Goal: Task Accomplishment & Management: Manage account settings

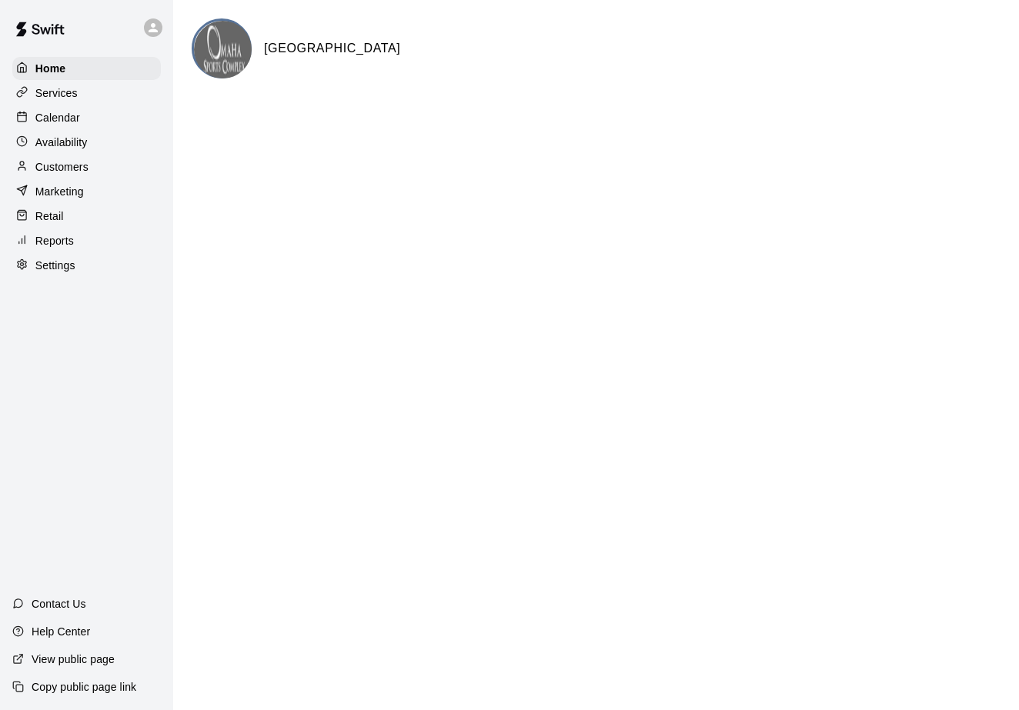
click at [59, 112] on p "Calendar" at bounding box center [57, 117] width 45 height 15
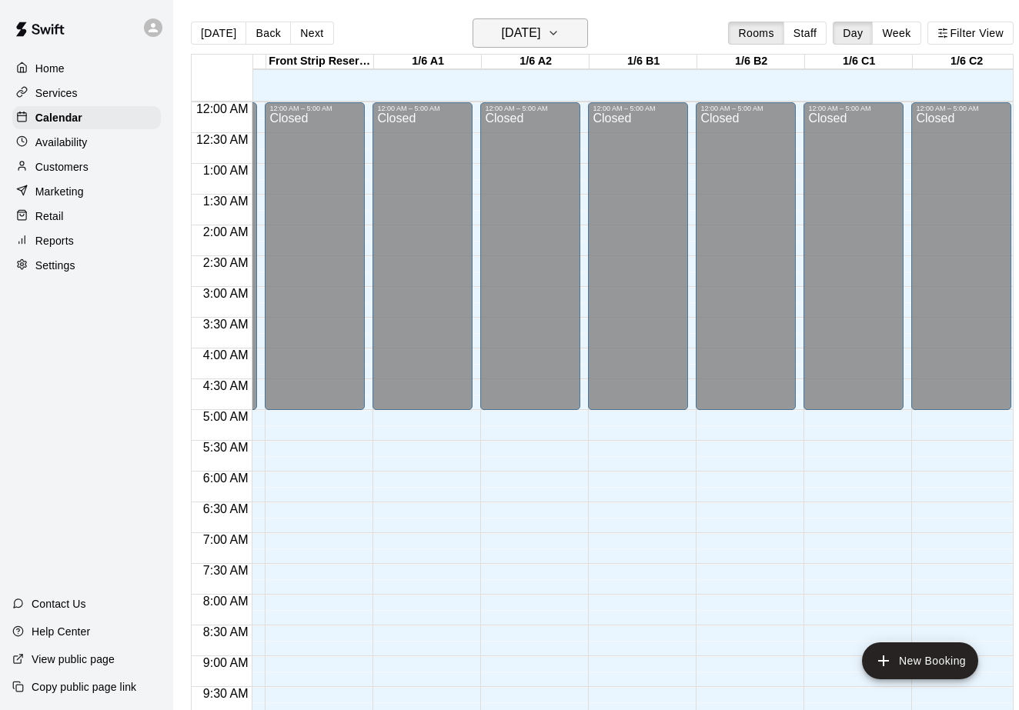
click at [526, 38] on h6 "[DATE]" at bounding box center [520, 33] width 39 height 22
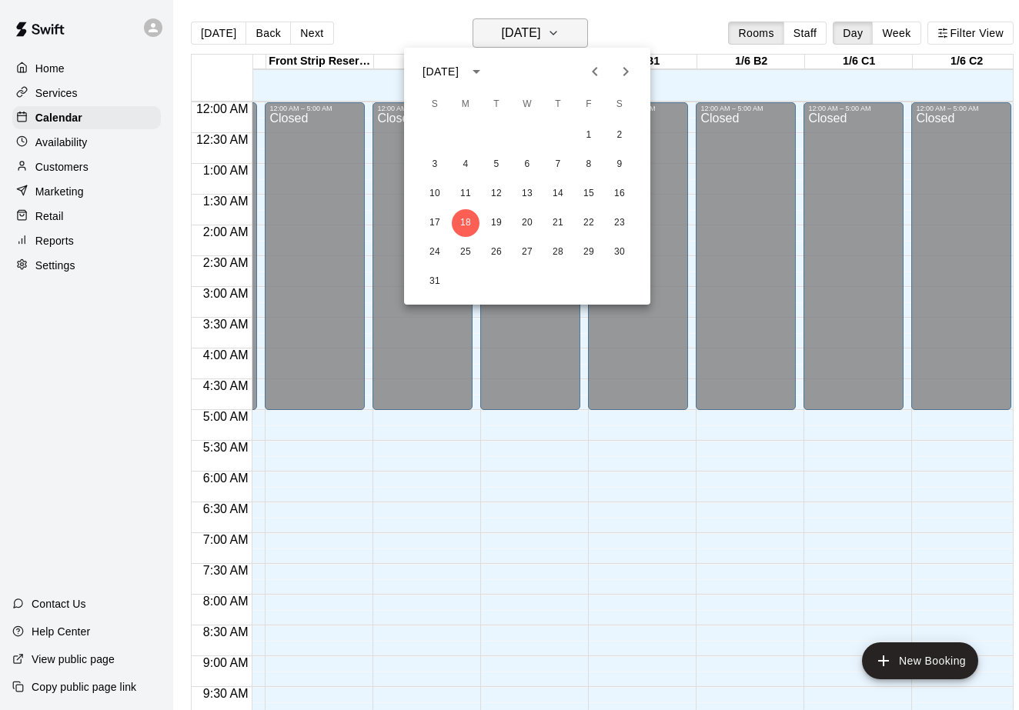
click at [526, 38] on div at bounding box center [509, 355] width 1019 height 710
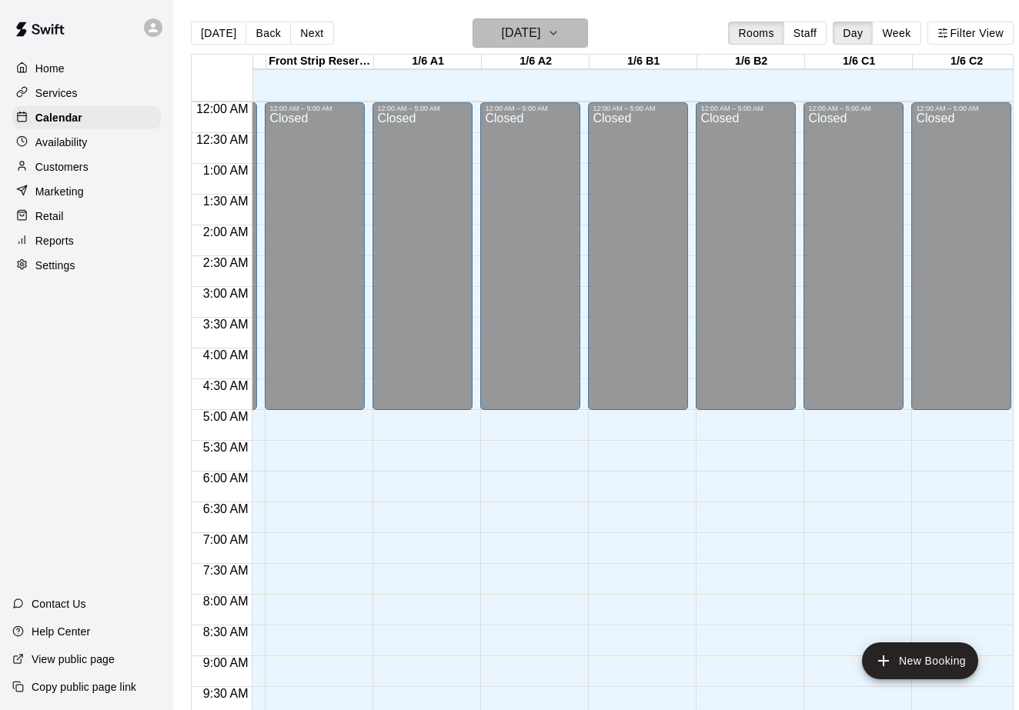
click at [526, 38] on h6 "[DATE]" at bounding box center [520, 33] width 39 height 22
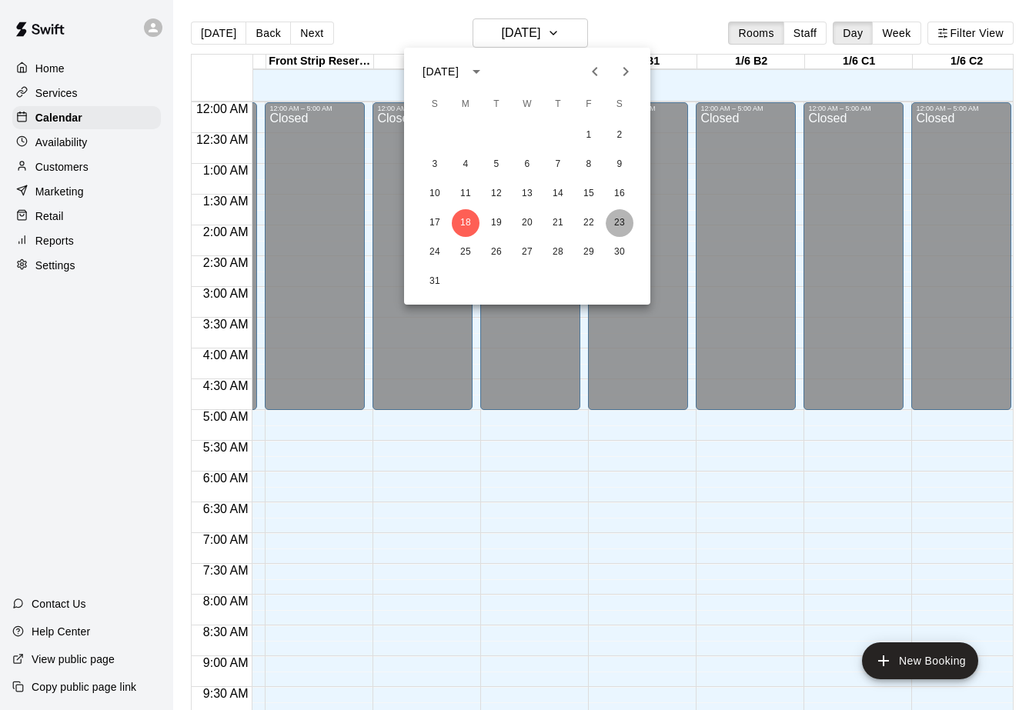
click at [615, 217] on button "23" at bounding box center [620, 223] width 28 height 28
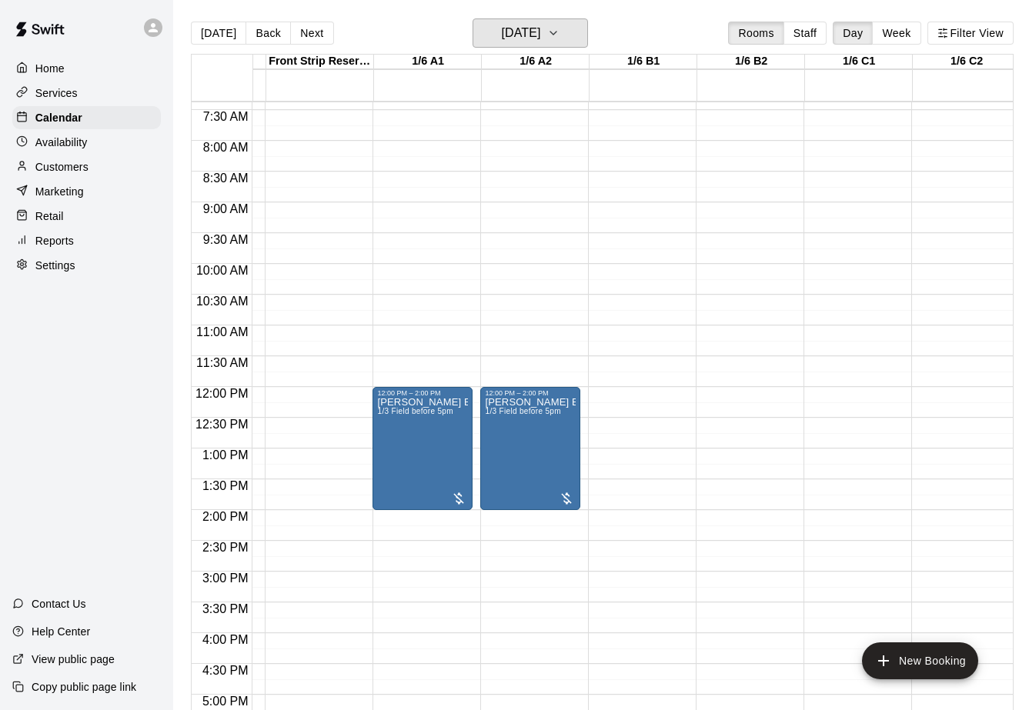
scroll to position [474, 202]
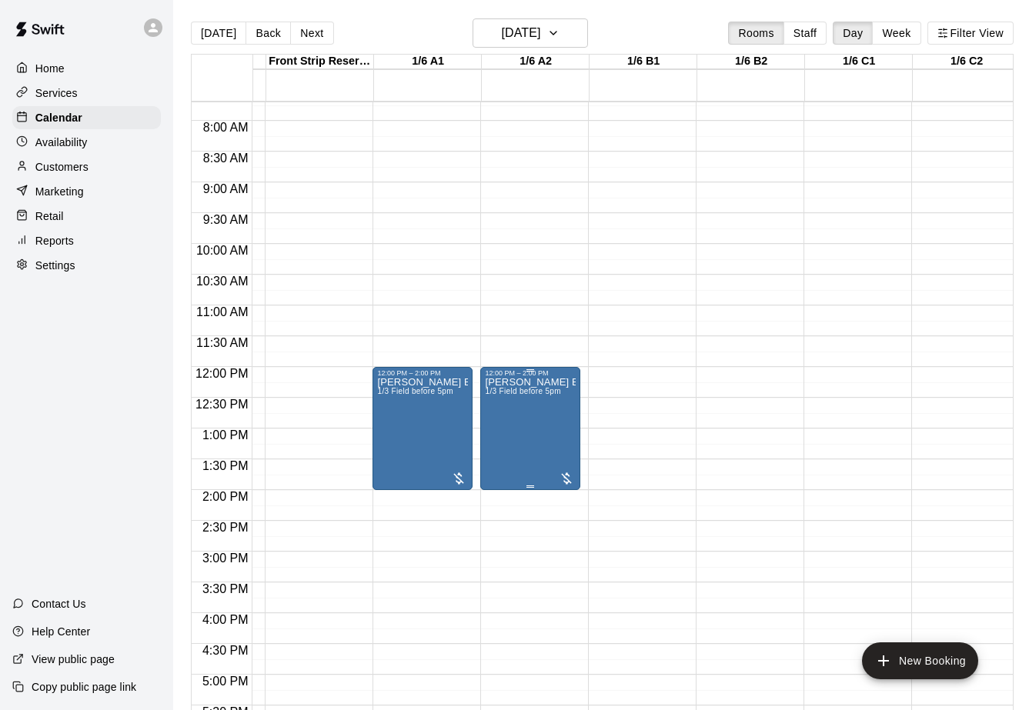
click at [649, 199] on div at bounding box center [509, 355] width 1019 height 710
click at [61, 162] on p "Customers" at bounding box center [61, 166] width 53 height 15
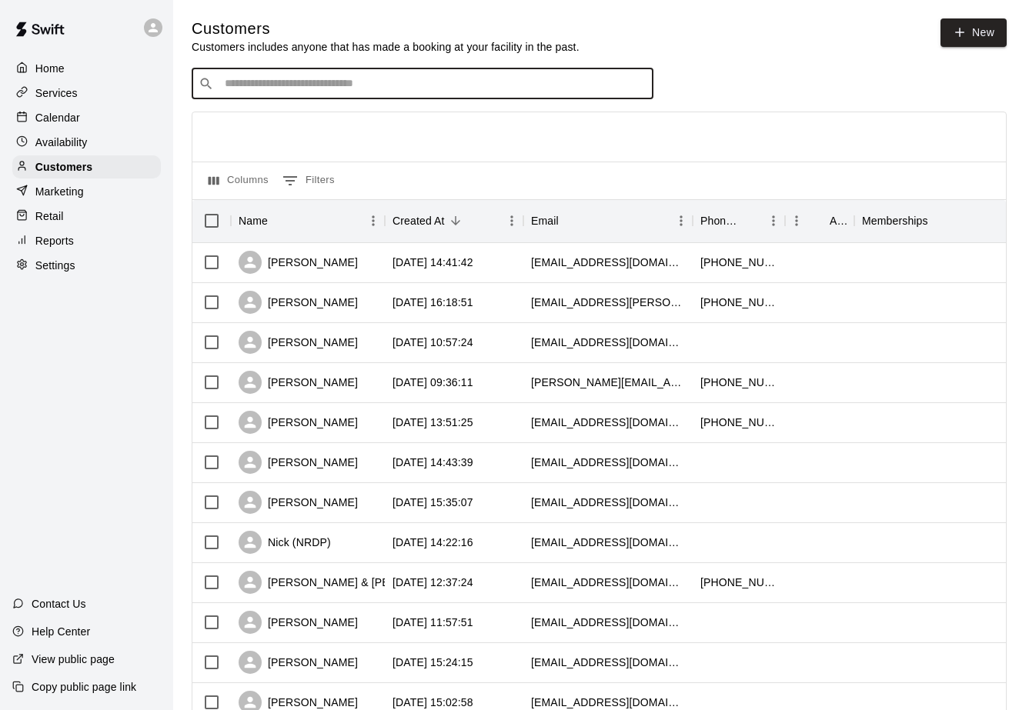
click at [439, 76] on input "Search customers by name or email" at bounding box center [433, 83] width 426 height 15
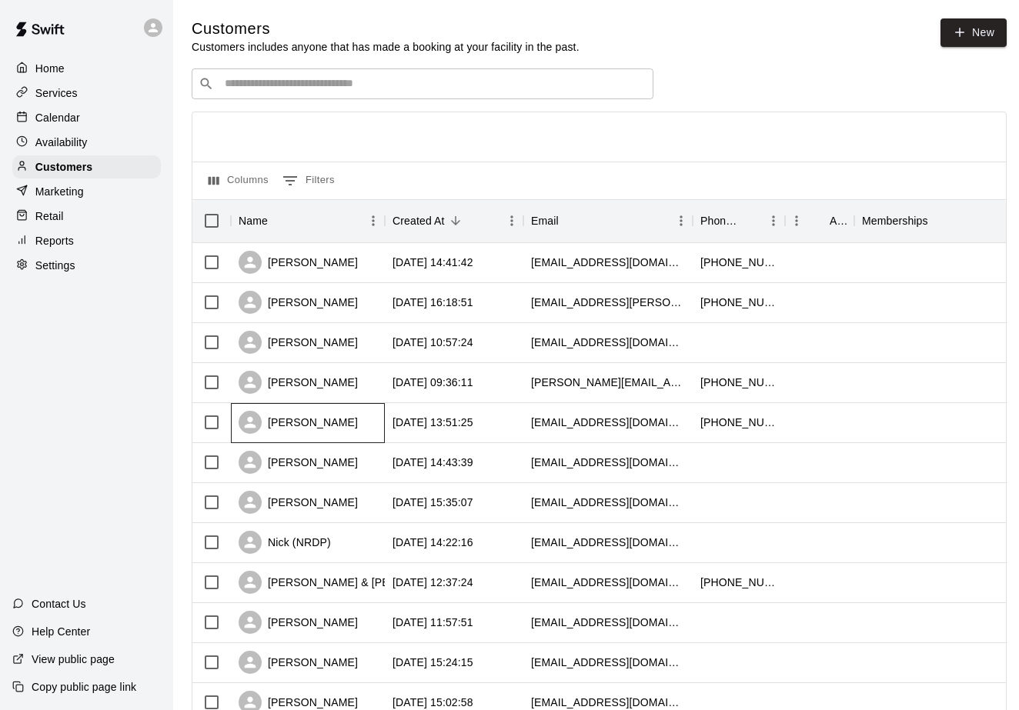
click at [336, 428] on div "[PERSON_NAME]" at bounding box center [298, 422] width 119 height 23
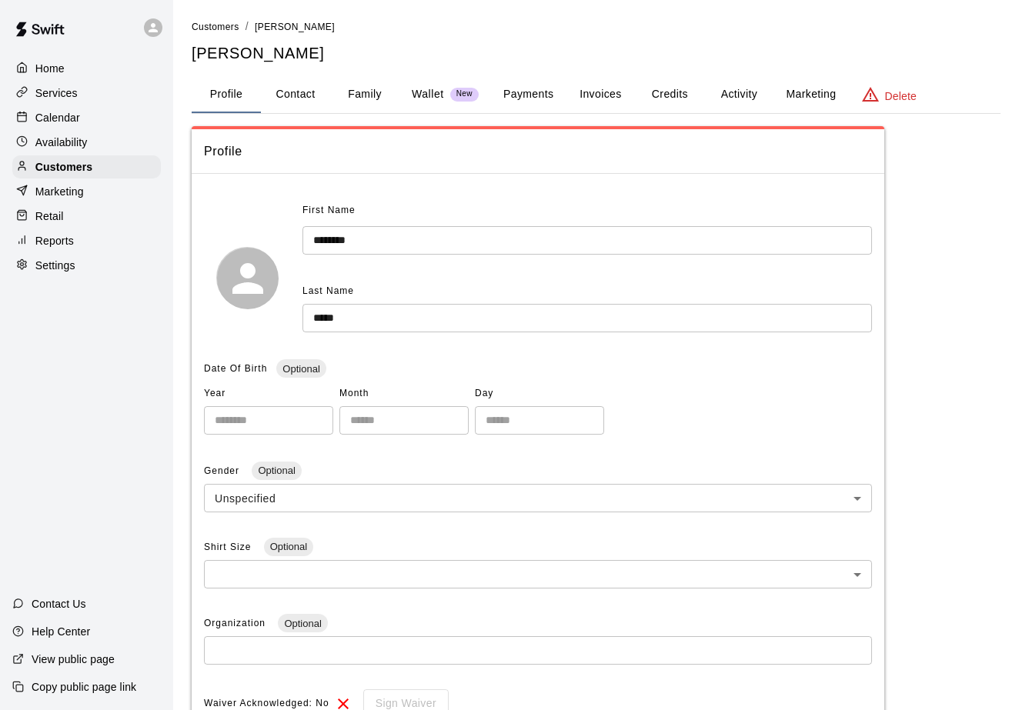
click at [603, 90] on button "Invoices" at bounding box center [600, 94] width 69 height 37
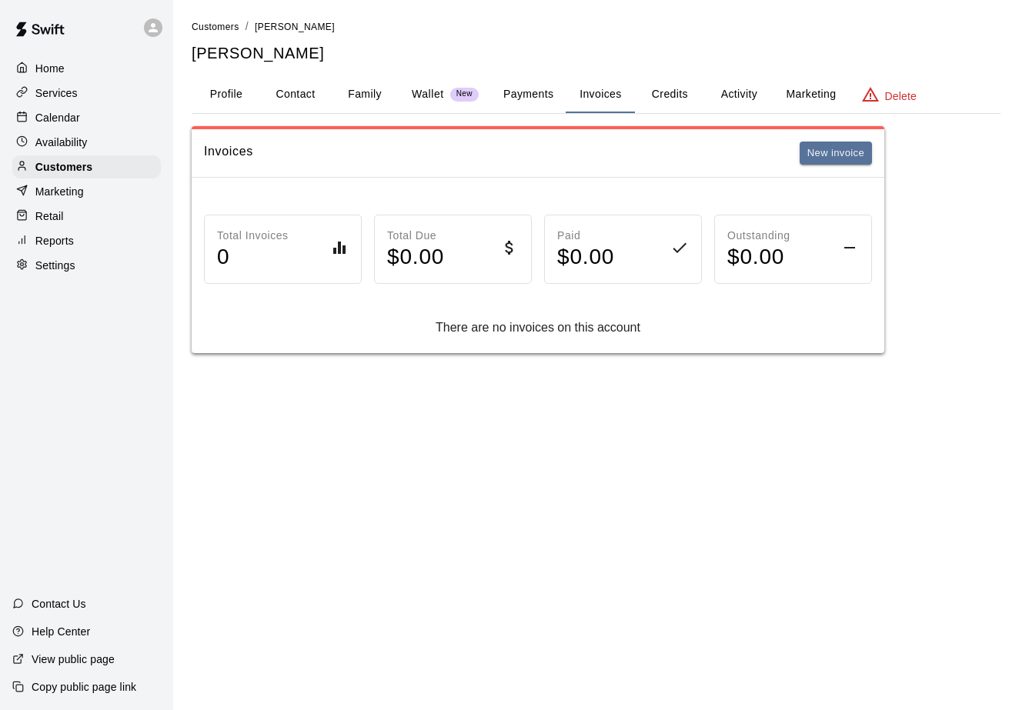
click at [233, 85] on button "Profile" at bounding box center [226, 94] width 69 height 37
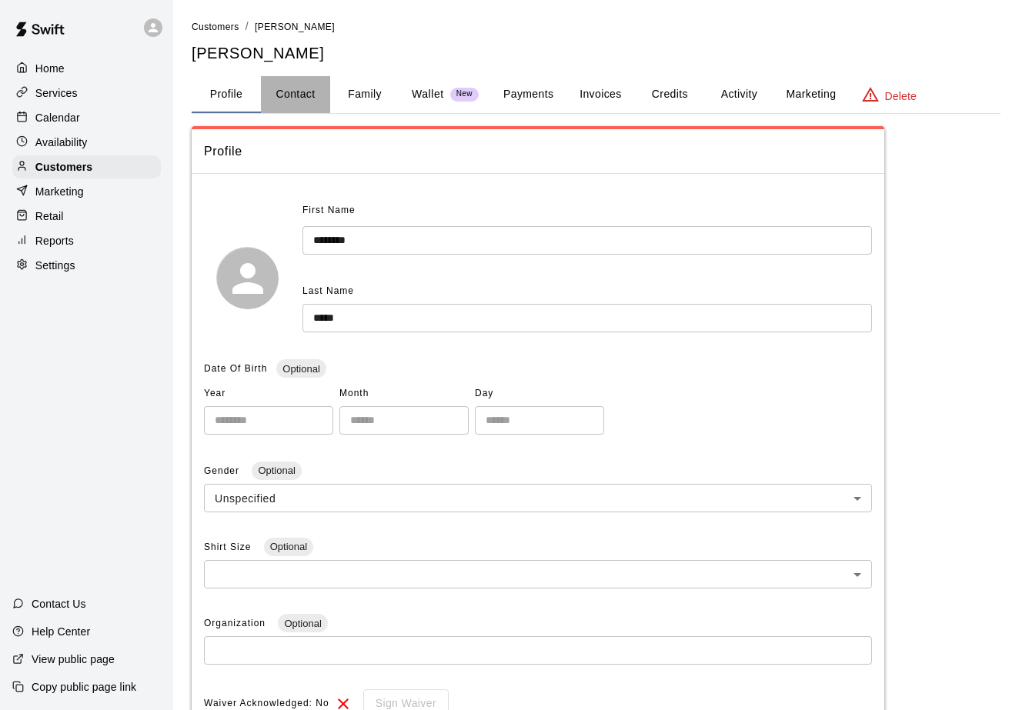
click at [298, 82] on button "Contact" at bounding box center [295, 94] width 69 height 37
select select "**"
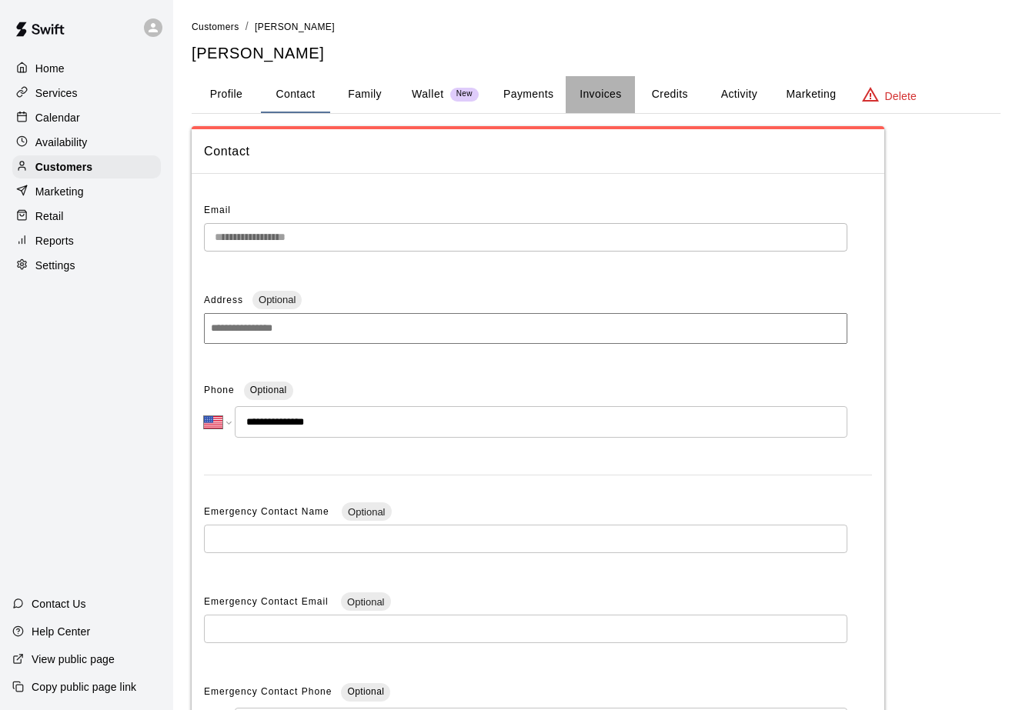
click at [586, 92] on button "Invoices" at bounding box center [600, 94] width 69 height 37
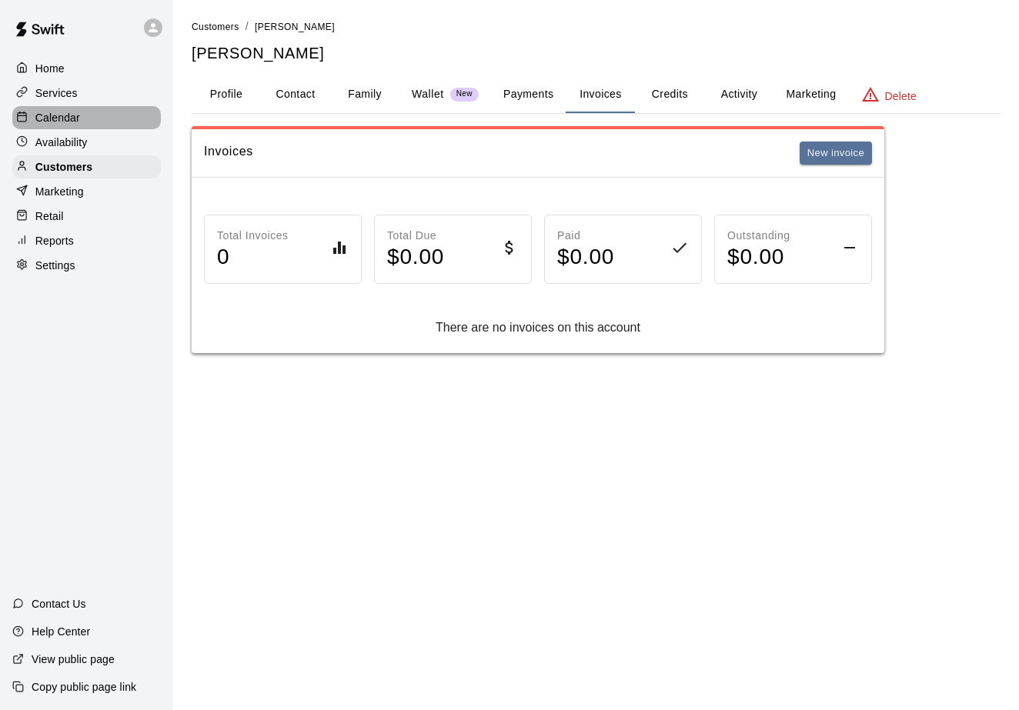
click at [51, 113] on p "Calendar" at bounding box center [57, 117] width 45 height 15
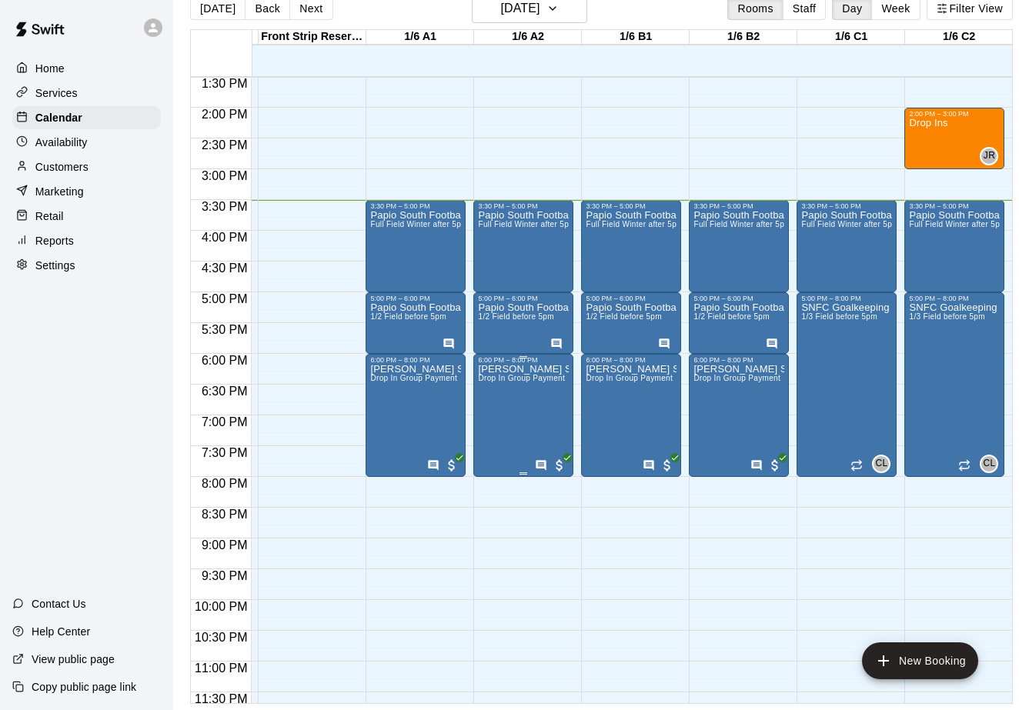
scroll to position [833, 209]
click at [68, 165] on p "Customers" at bounding box center [61, 166] width 53 height 15
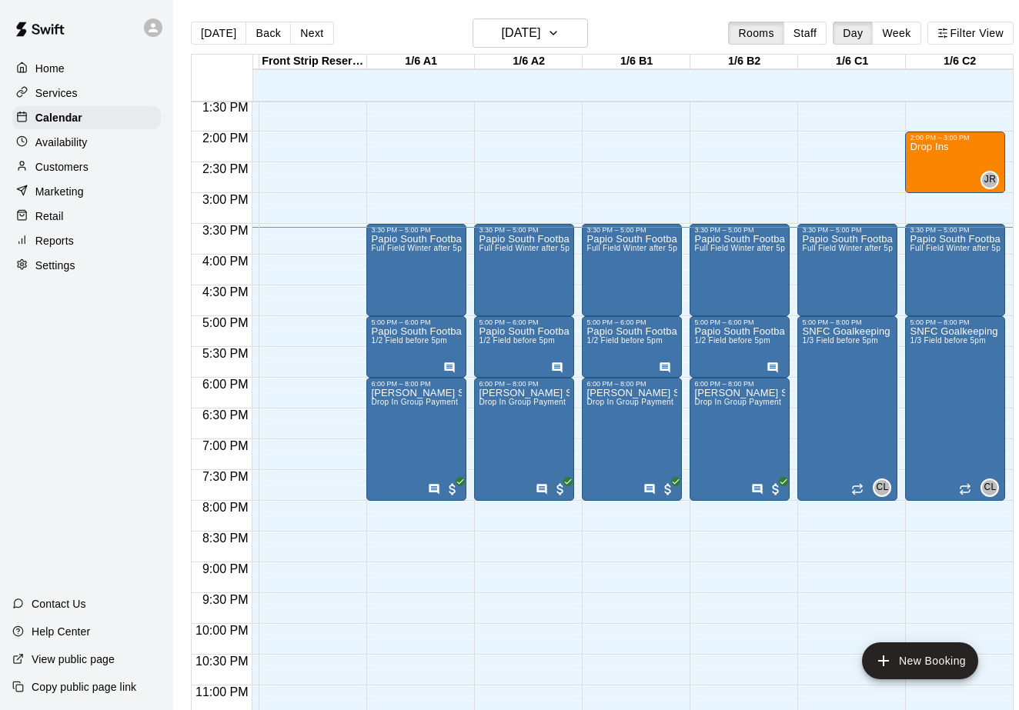
click at [68, 165] on p "Customers" at bounding box center [61, 166] width 53 height 15
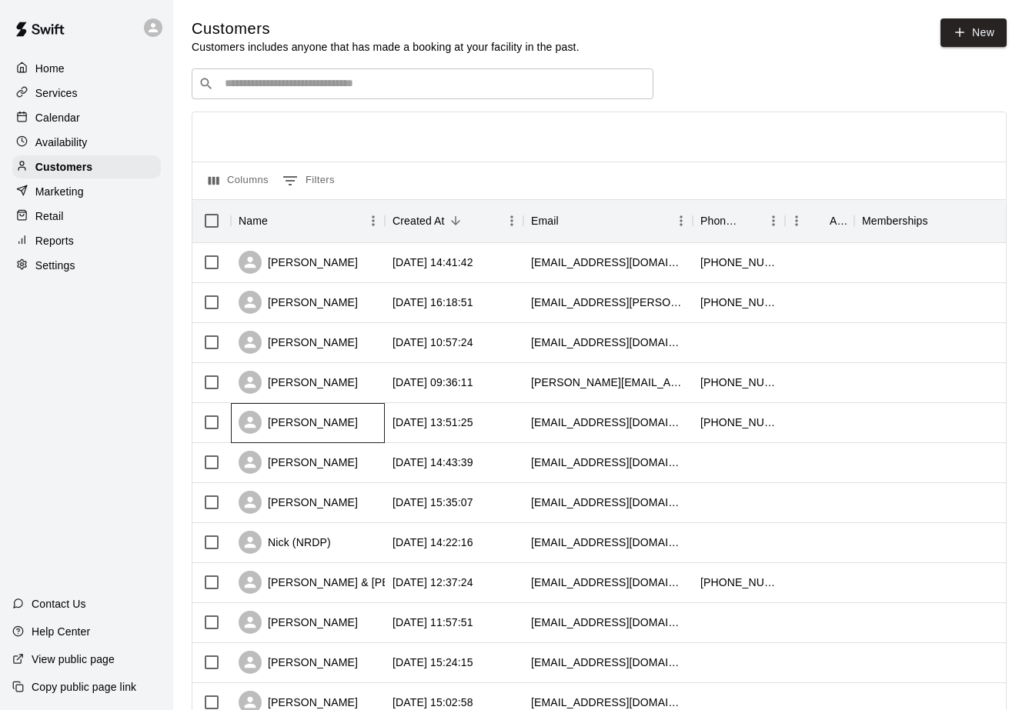
click at [343, 419] on div "[PERSON_NAME]" at bounding box center [308, 423] width 154 height 40
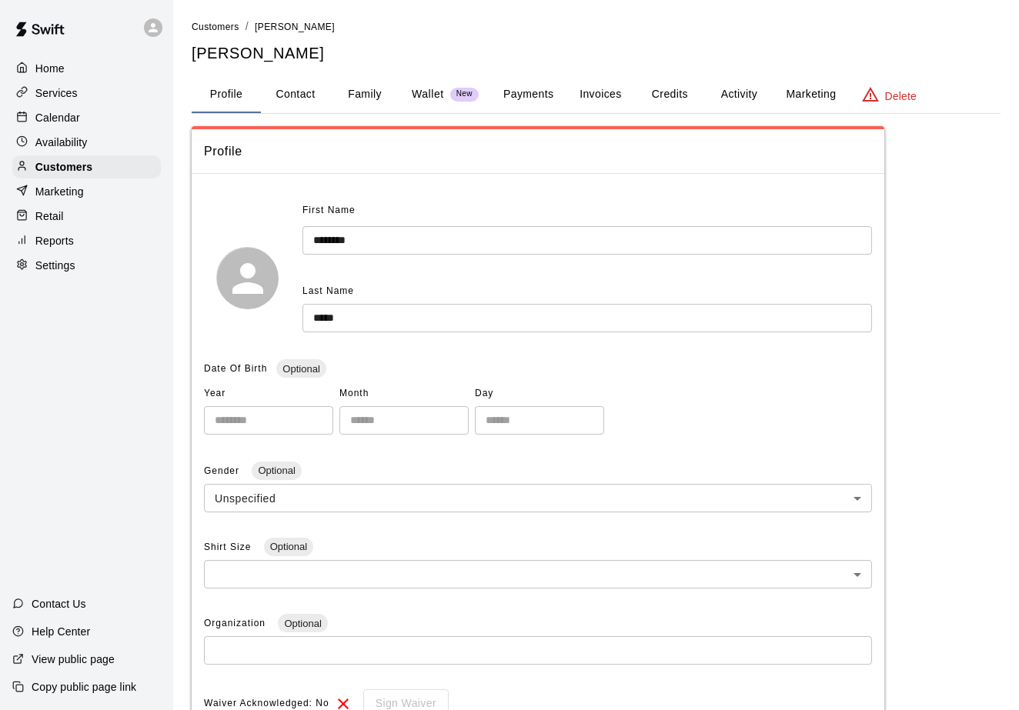
click at [593, 97] on button "Invoices" at bounding box center [600, 94] width 69 height 37
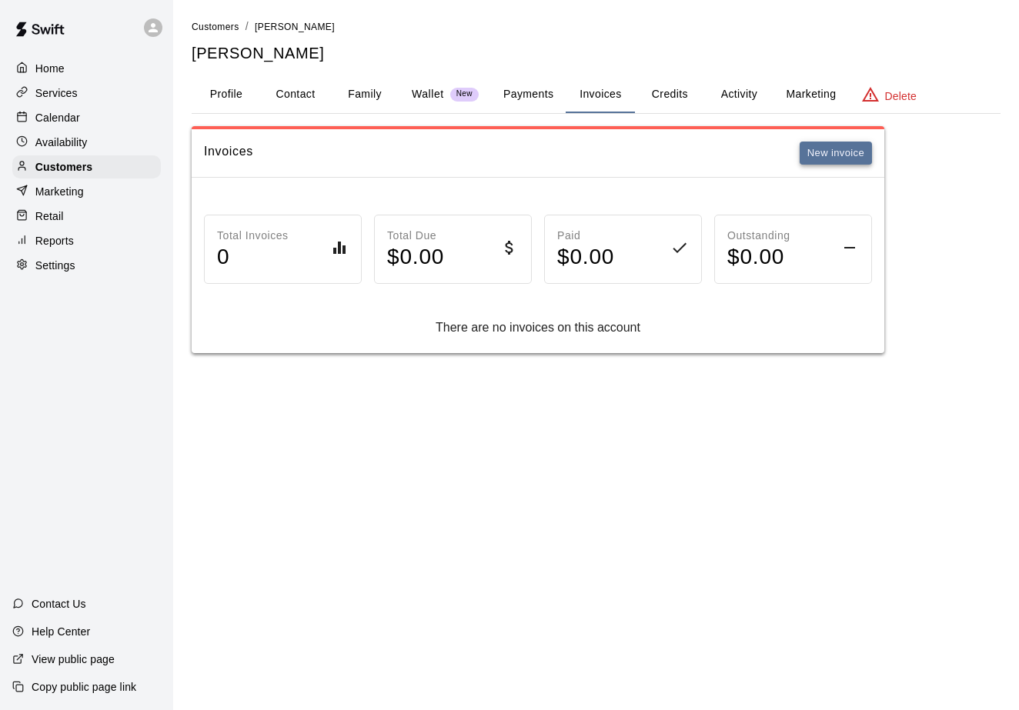
click at [857, 154] on button "New invoice" at bounding box center [836, 154] width 72 height 24
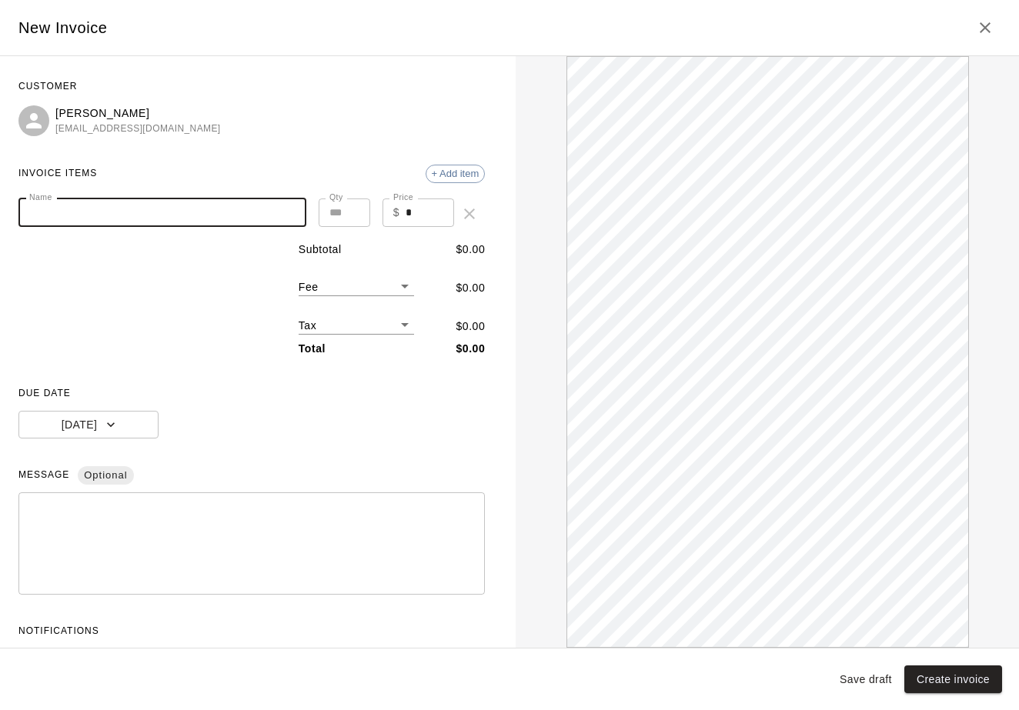
click at [97, 203] on input "Name" at bounding box center [162, 213] width 288 height 28
type input "**********"
drag, startPoint x: 423, startPoint y: 215, endPoint x: 379, endPoint y: 215, distance: 43.9
click at [381, 215] on div "**********" at bounding box center [251, 214] width 466 height 31
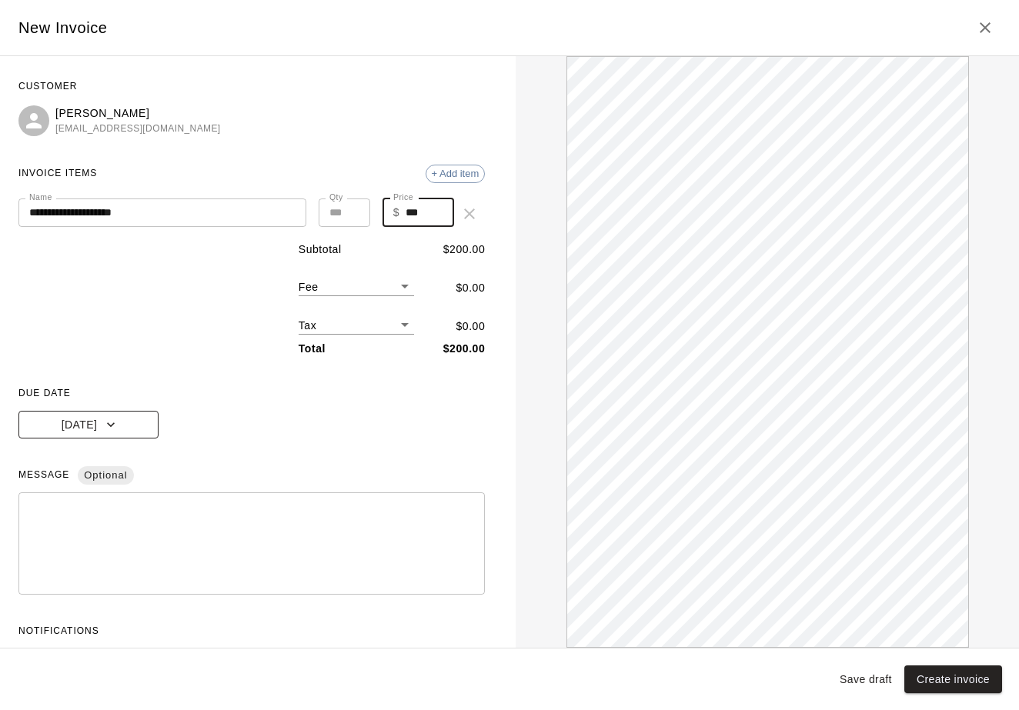
type input "***"
click at [116, 421] on button "[DATE]" at bounding box center [88, 425] width 140 height 28
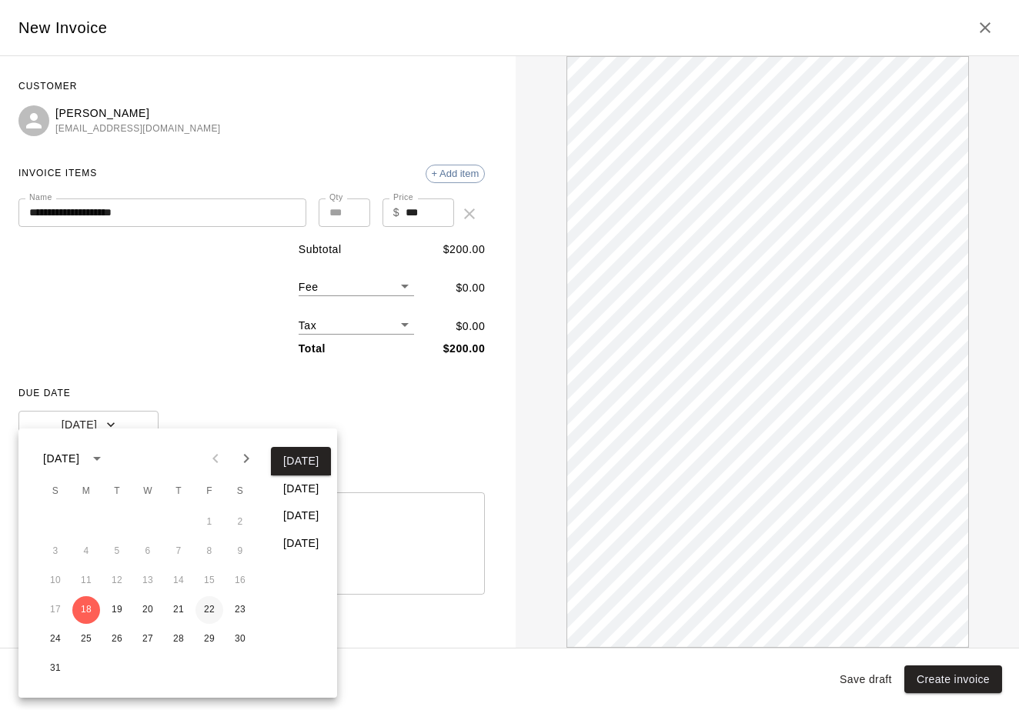
click at [206, 612] on button "22" at bounding box center [209, 610] width 28 height 28
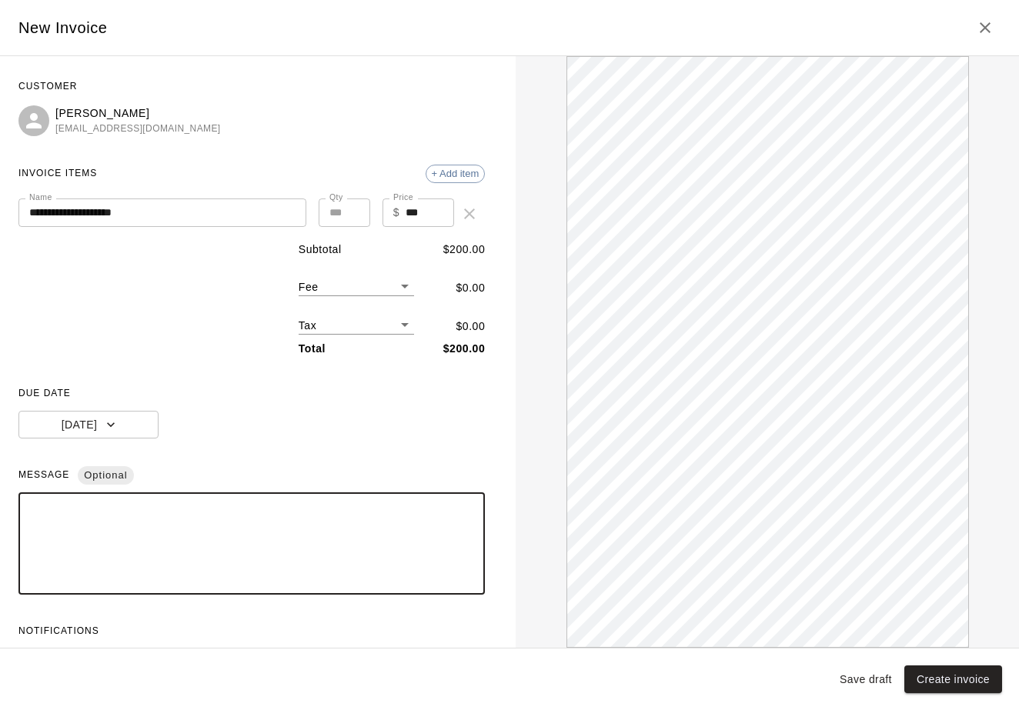
click at [382, 534] on textarea at bounding box center [251, 544] width 445 height 77
click at [26, 510] on div "**********" at bounding box center [251, 543] width 466 height 102
type textarea "*"
type textarea "**********"
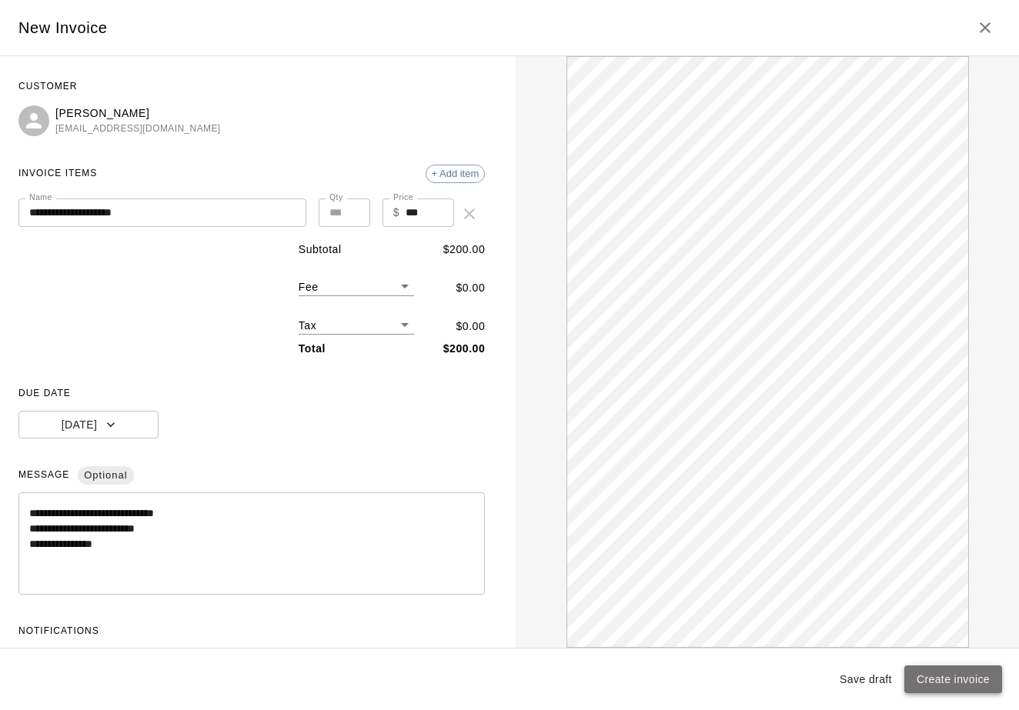
click at [939, 678] on button "Create invoice" at bounding box center [953, 680] width 98 height 28
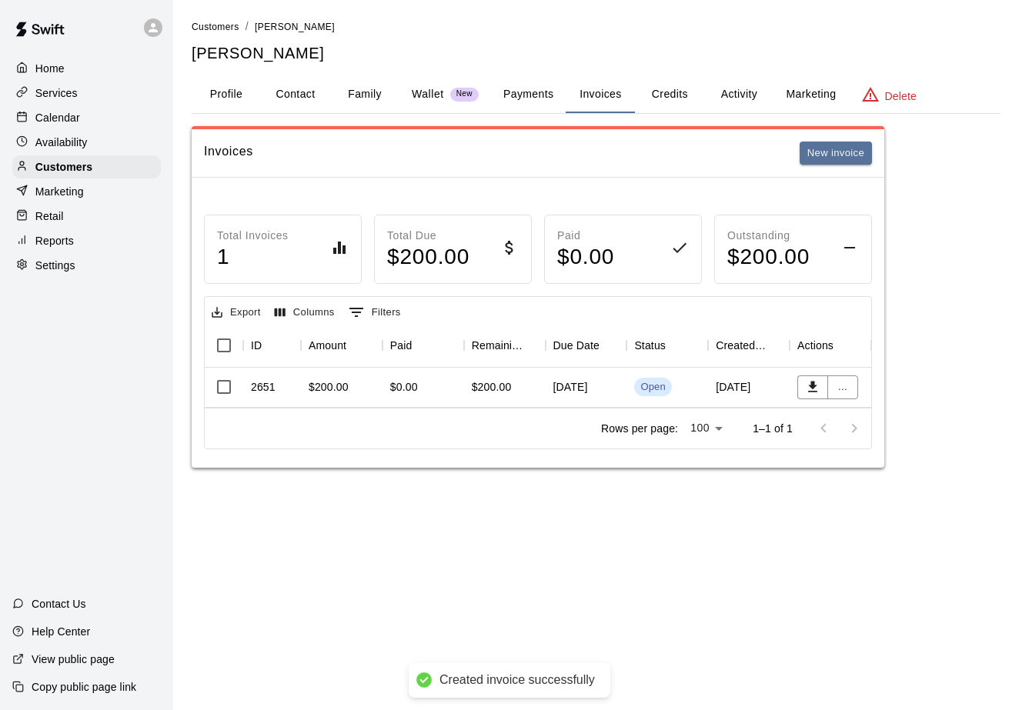
click at [586, 383] on div "[DATE]" at bounding box center [587, 388] width 82 height 40
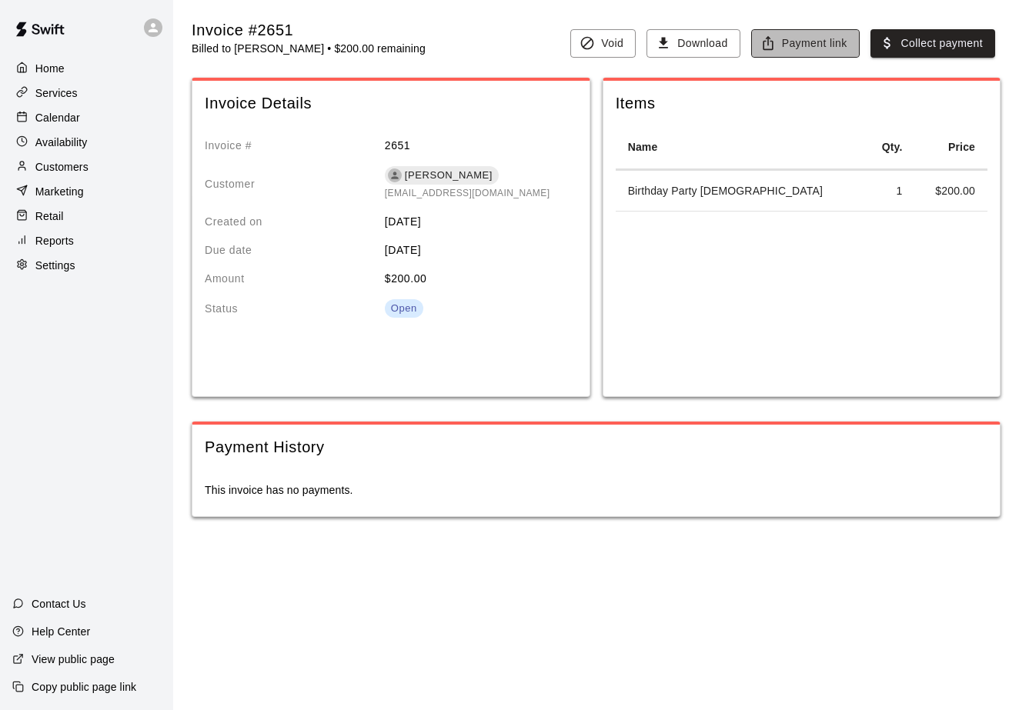
click at [833, 39] on button "Payment link" at bounding box center [805, 43] width 109 height 28
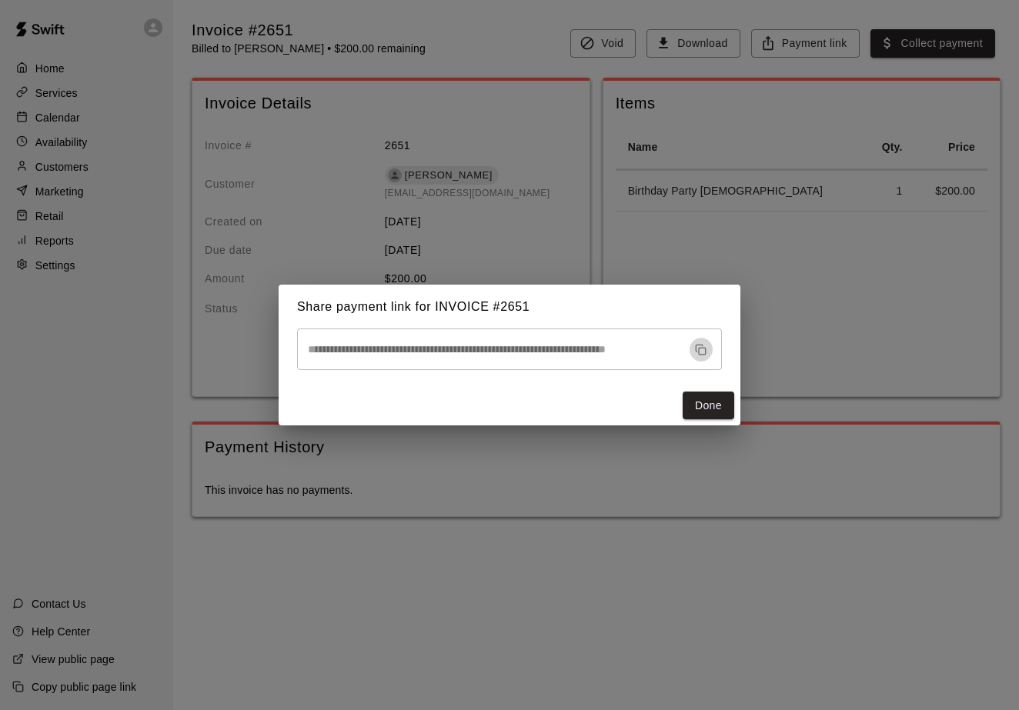
click at [702, 344] on icon "button" at bounding box center [701, 350] width 12 height 12
click at [721, 407] on button "Done" at bounding box center [709, 406] width 52 height 28
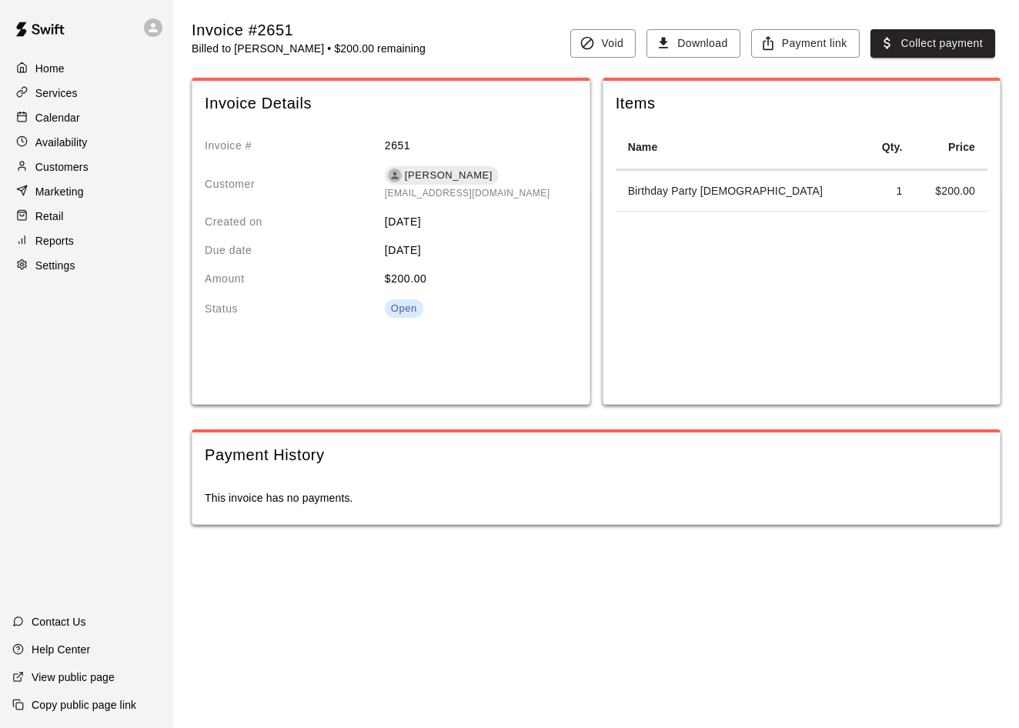
click at [58, 116] on p "Calendar" at bounding box center [57, 117] width 45 height 15
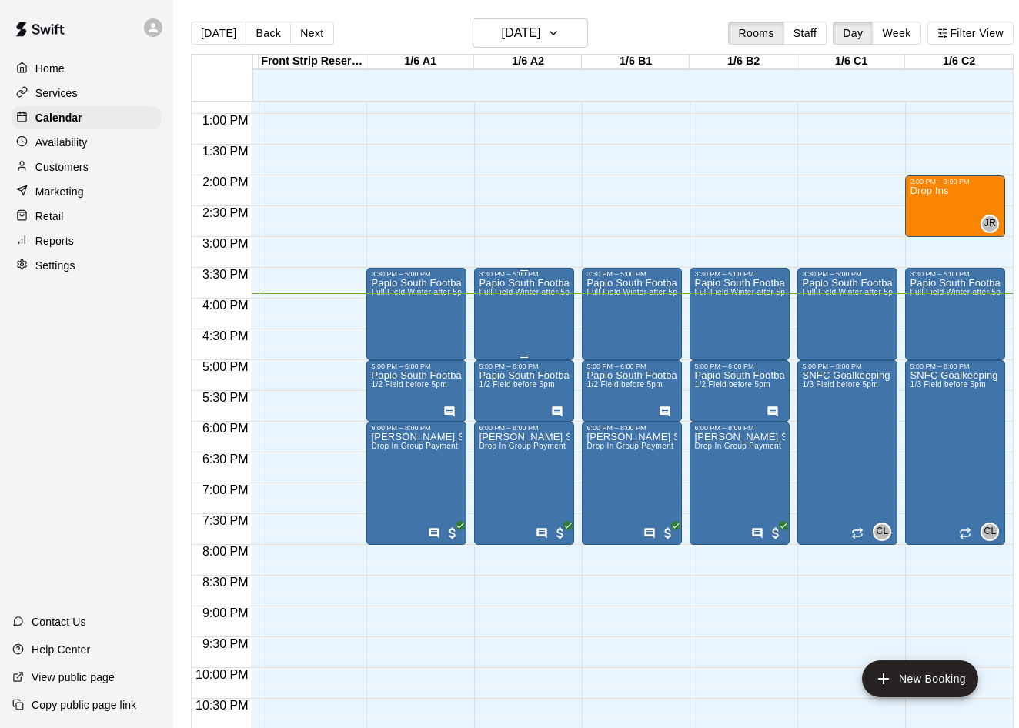
scroll to position [0, 209]
click at [832, 416] on div "SNFC Goalkeeping 1/3 Field before 5pm" at bounding box center [846, 734] width 88 height 728
click at [817, 462] on icon "delete" at bounding box center [817, 460] width 11 height 14
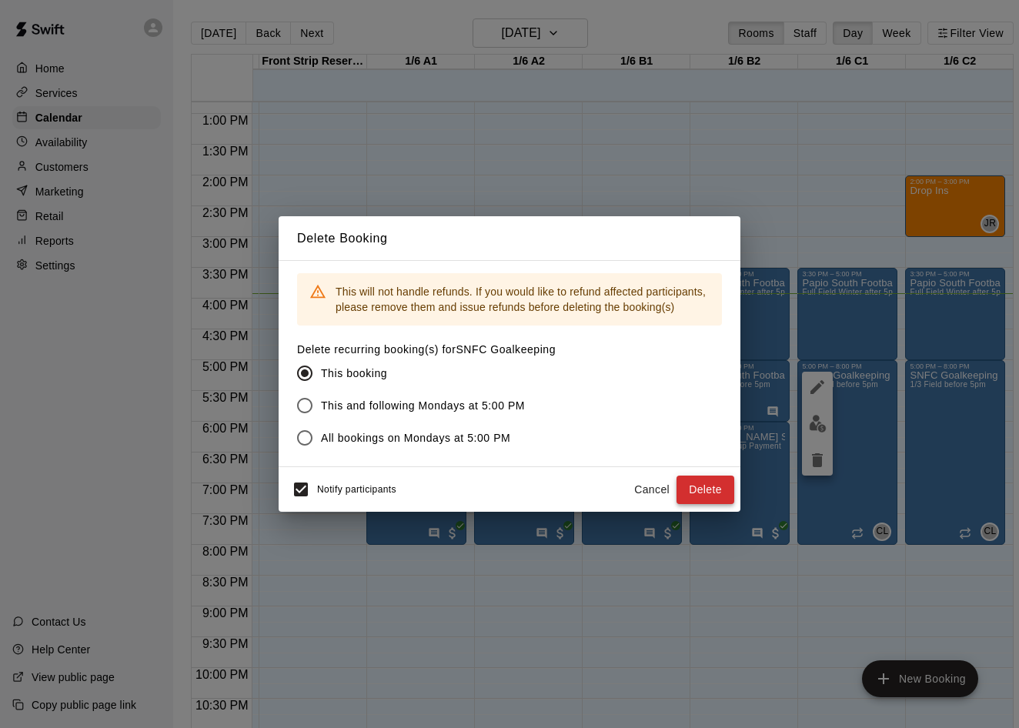
click at [713, 489] on button "Delete" at bounding box center [705, 490] width 58 height 28
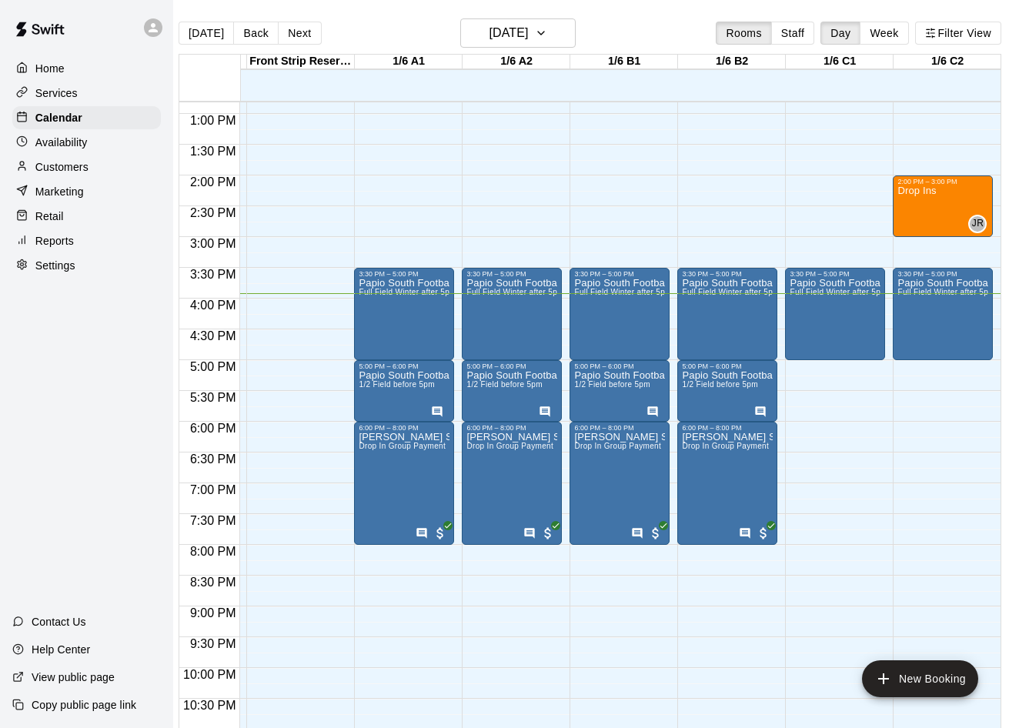
scroll to position [0, 12]
click at [418, 315] on div "Papio South Football Full Field Winter after 5pm or weekends SNFC or [GEOGRAPHI…" at bounding box center [404, 642] width 91 height 728
click at [379, 205] on div at bounding box center [509, 364] width 1019 height 728
